Goal: Use online tool/utility: Utilize a website feature to perform a specific function

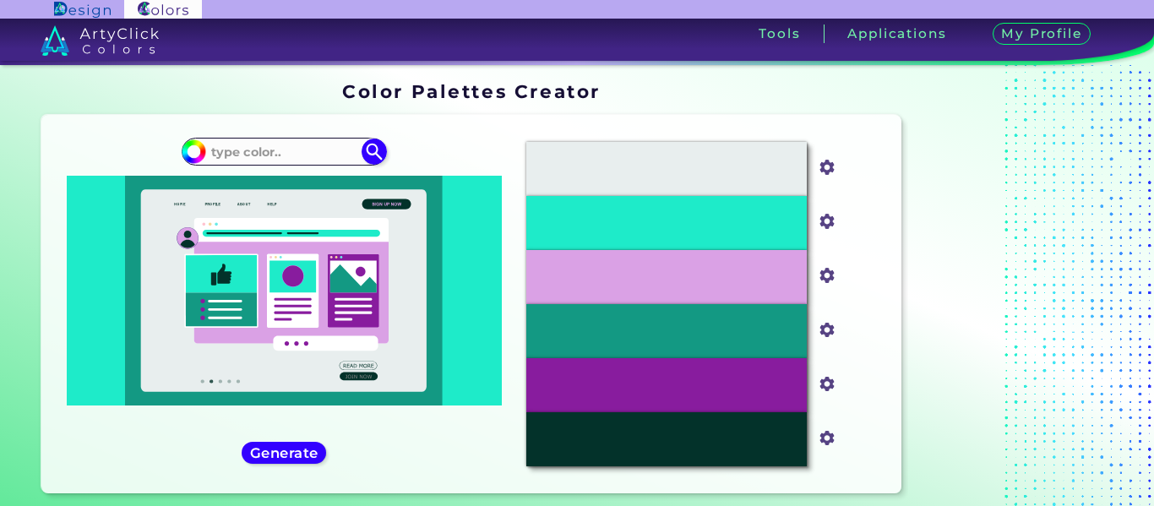
click at [827, 168] on input "#e8eeee" at bounding box center [824, 165] width 21 height 21
click at [824, 159] on input "#e8eeee" at bounding box center [824, 165] width 21 height 21
click at [302, 454] on h5 "Generate" at bounding box center [284, 453] width 65 height 14
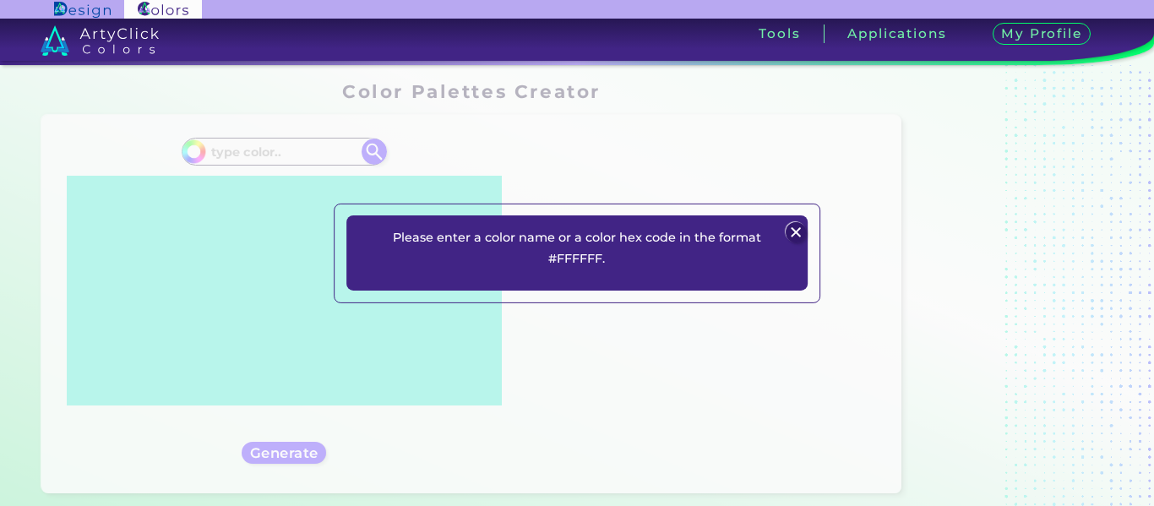
click at [564, 197] on div "Please enter a color name or a color hex code in the format #FFFFFF. Plans Sign…" at bounding box center [577, 253] width 1154 height 506
click at [791, 229] on img at bounding box center [796, 232] width 20 height 20
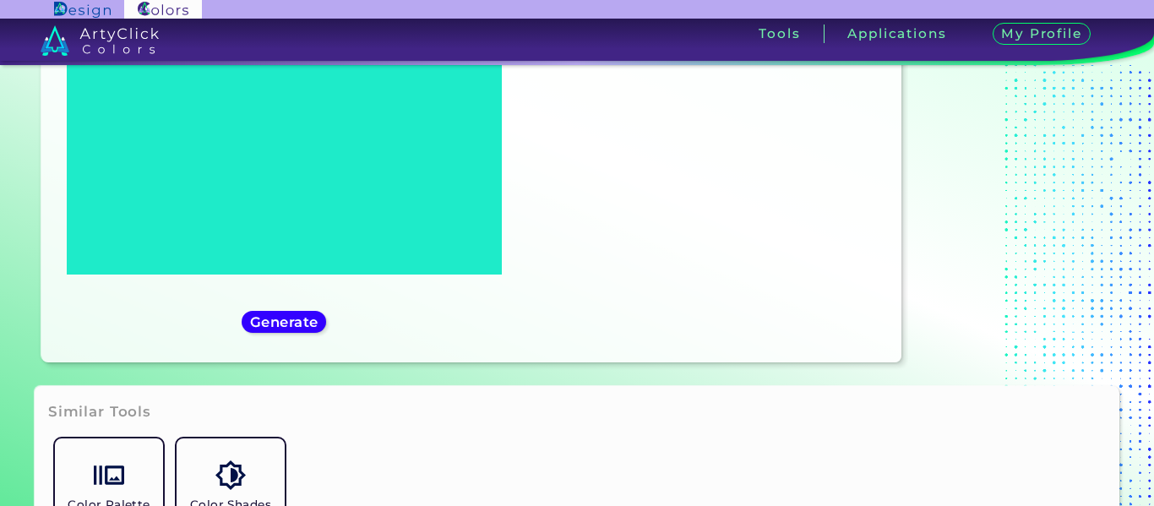
scroll to position [133, 0]
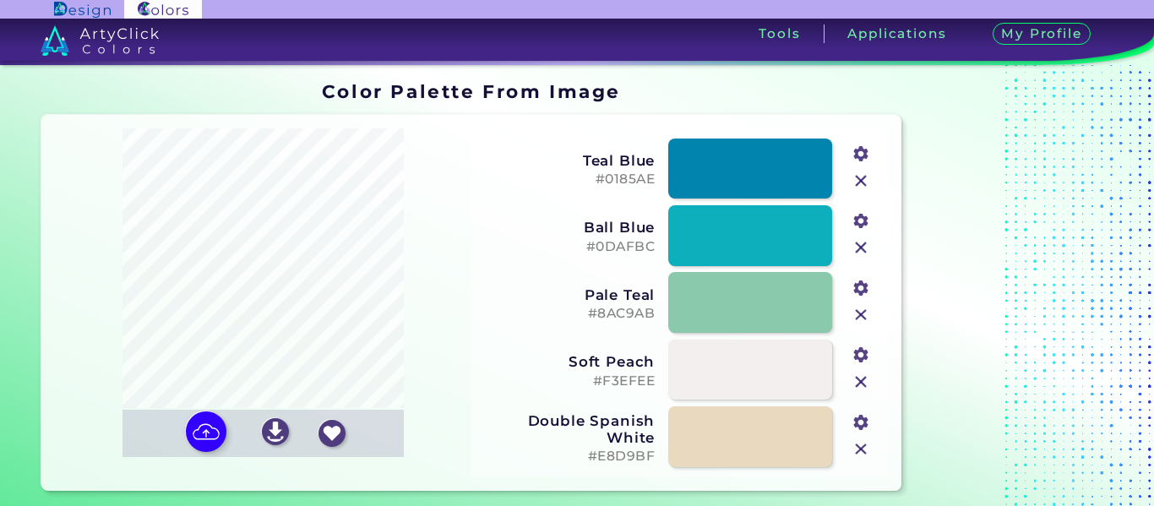
scroll to position [4, 0]
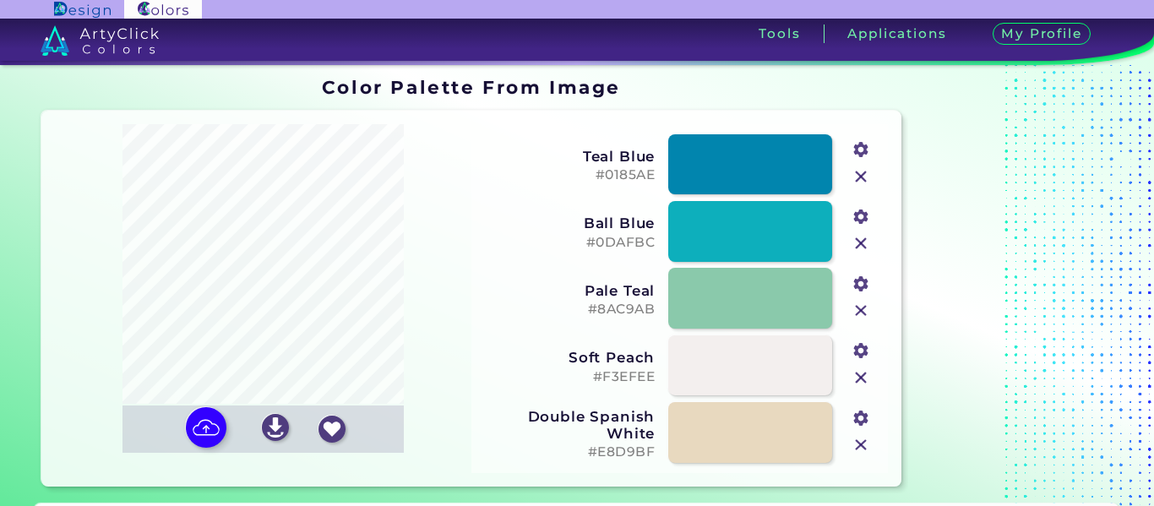
click at [0, 0] on input "file" at bounding box center [0, 0] width 0 height 0
click at [271, 425] on img at bounding box center [275, 427] width 27 height 27
click at [0, 245] on section "Color Palette From Image Color Palette From Image Oops - something went wrong. …" at bounding box center [577, 282] width 1154 height 443
click at [0, 0] on input "file" at bounding box center [0, 0] width 0 height 0
